Goal: Obtain resource: Obtain resource

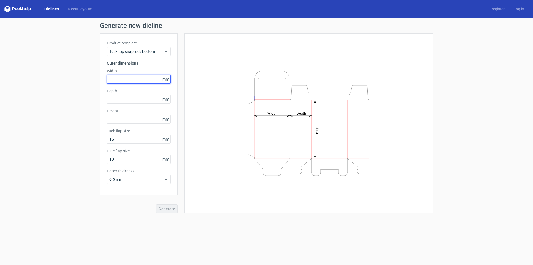
click at [133, 78] on input "text" at bounding box center [139, 79] width 64 height 9
type input "100"
click at [119, 98] on input "text" at bounding box center [139, 99] width 64 height 9
type input "50"
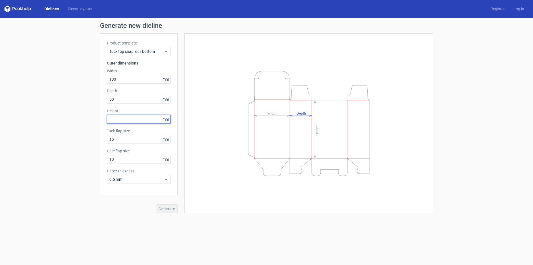
click at [134, 119] on input "text" at bounding box center [139, 119] width 64 height 9
type input "150"
click at [156, 204] on button "Generate" at bounding box center [167, 208] width 22 height 9
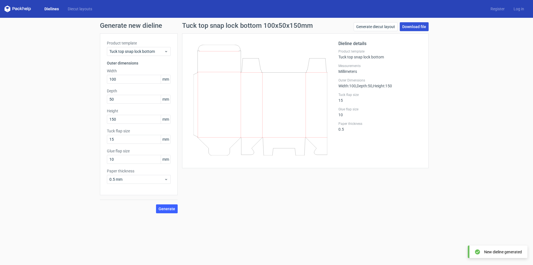
click at [416, 26] on link "Download file" at bounding box center [414, 26] width 29 height 9
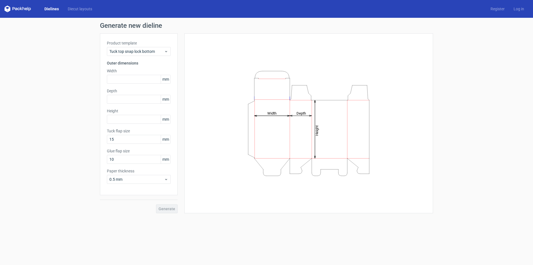
click at [52, 6] on link "Dielines" at bounding box center [51, 9] width 23 height 6
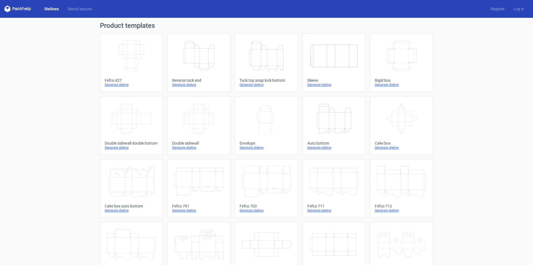
click at [329, 124] on icon "Height Depth Width" at bounding box center [334, 118] width 49 height 31
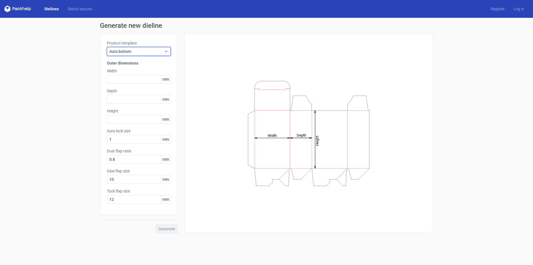
click at [166, 52] on icon at bounding box center [166, 51] width 4 height 4
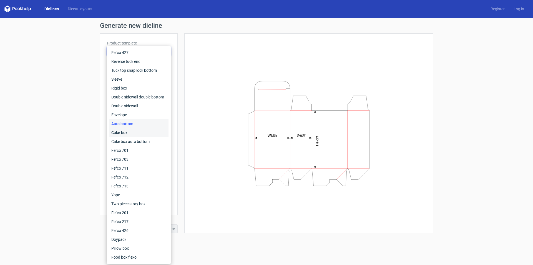
click at [133, 132] on div "Cake box" at bounding box center [138, 132] width 59 height 9
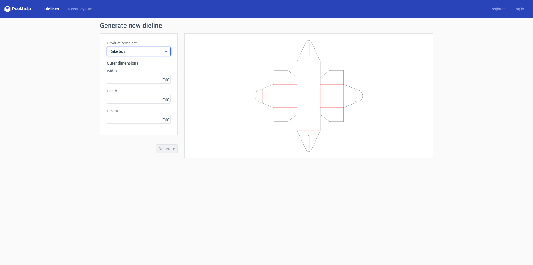
click at [164, 52] on span "Cake box" at bounding box center [136, 52] width 55 height 6
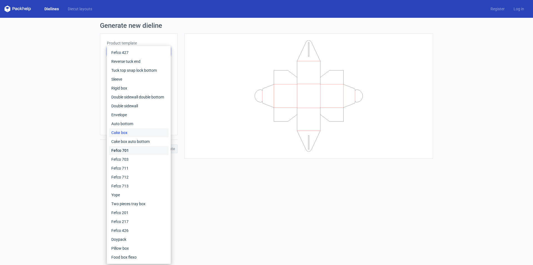
click at [135, 148] on div "Fefco 701" at bounding box center [138, 150] width 59 height 9
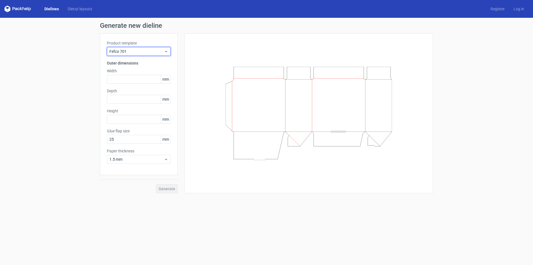
click at [164, 52] on span "Fefco 701" at bounding box center [136, 52] width 55 height 6
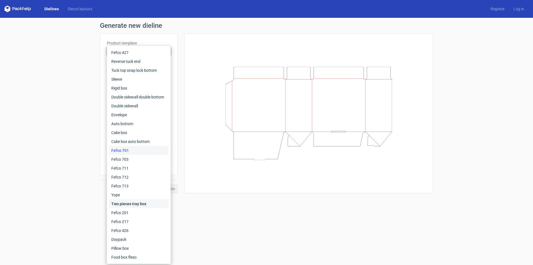
click at [132, 204] on div "Two pieces tray box" at bounding box center [138, 203] width 59 height 9
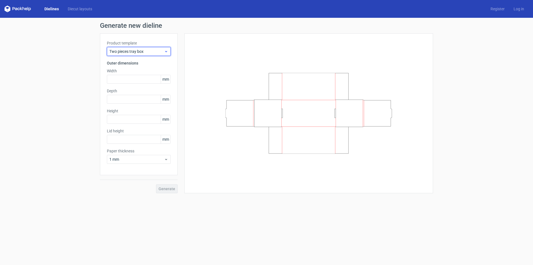
click at [164, 51] on span "Two pieces tray box" at bounding box center [136, 52] width 55 height 6
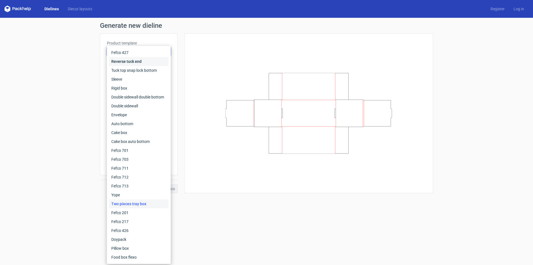
click at [118, 63] on div "Reverse tuck end" at bounding box center [138, 61] width 59 height 9
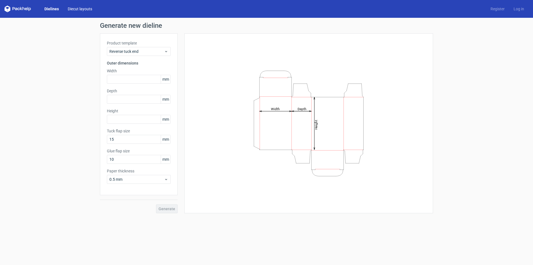
click at [77, 9] on link "Diecut layouts" at bounding box center [79, 9] width 33 height 6
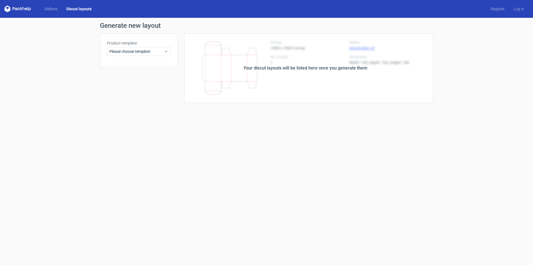
click at [293, 53] on div "Your diecut layouts will be listed here once you generate them" at bounding box center [306, 67] width 256 height 69
click at [300, 66] on div "Your diecut layouts will be listed here once you generate them" at bounding box center [306, 68] width 124 height 7
click at [163, 52] on span "Please choose template" at bounding box center [136, 52] width 55 height 6
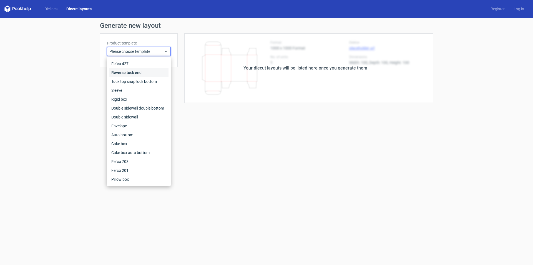
click at [147, 74] on div "Reverse tuck end" at bounding box center [138, 72] width 59 height 9
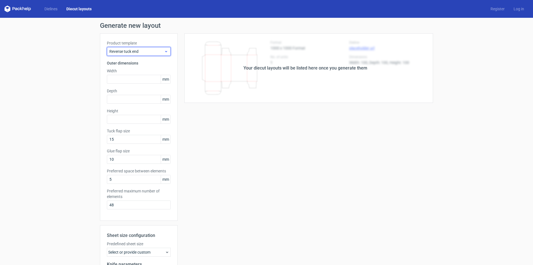
click at [149, 49] on span "Reverse tuck end" at bounding box center [136, 52] width 55 height 6
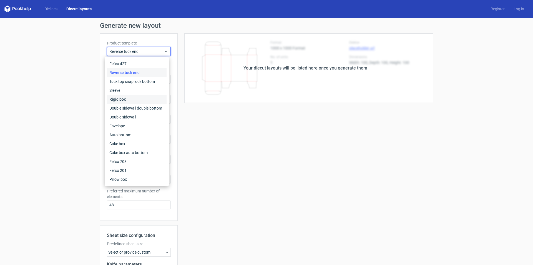
click at [127, 99] on div "Rigid box" at bounding box center [136, 99] width 59 height 9
